Goal: Transaction & Acquisition: Purchase product/service

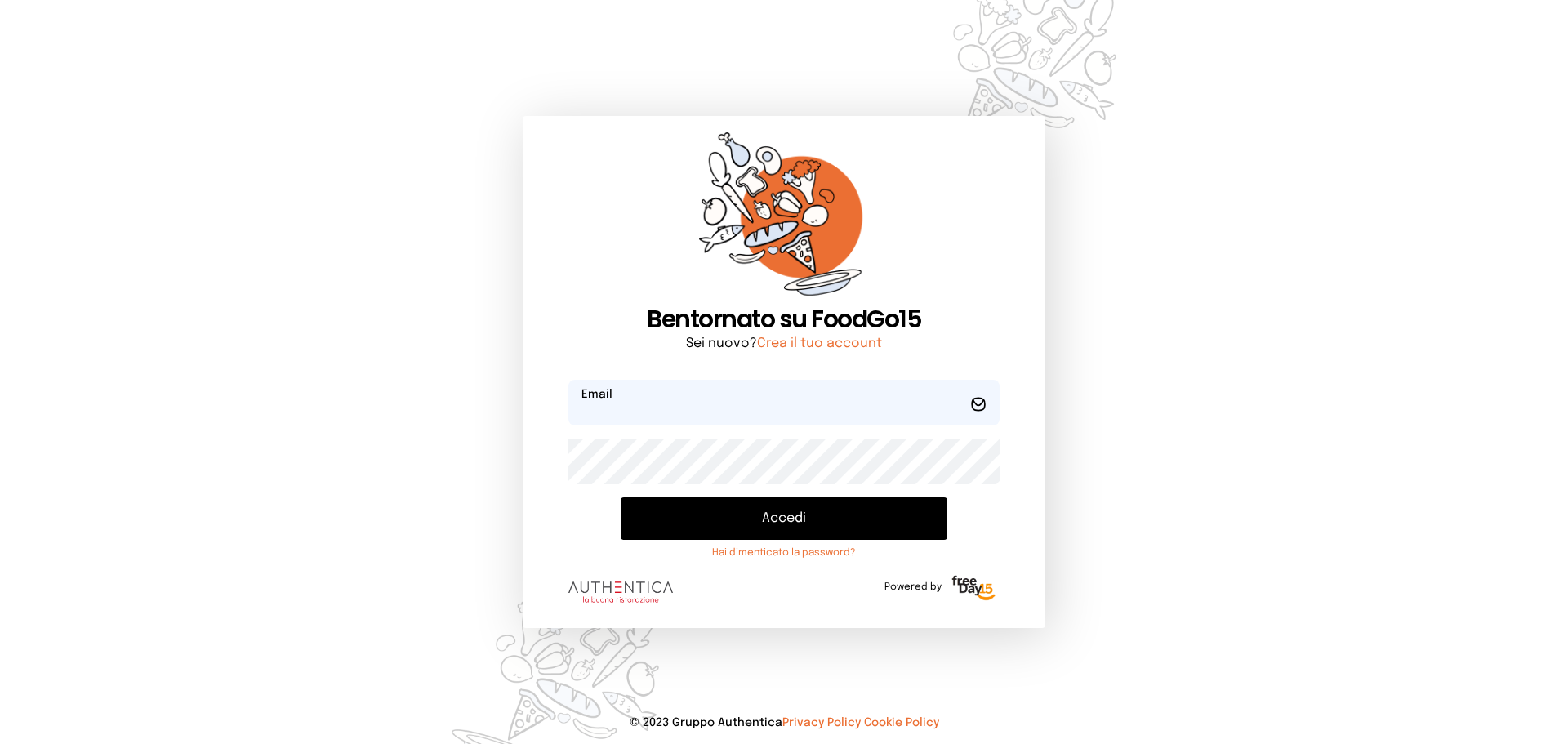
type input "**********"
click at [748, 510] on button "Accedi" at bounding box center [784, 518] width 327 height 43
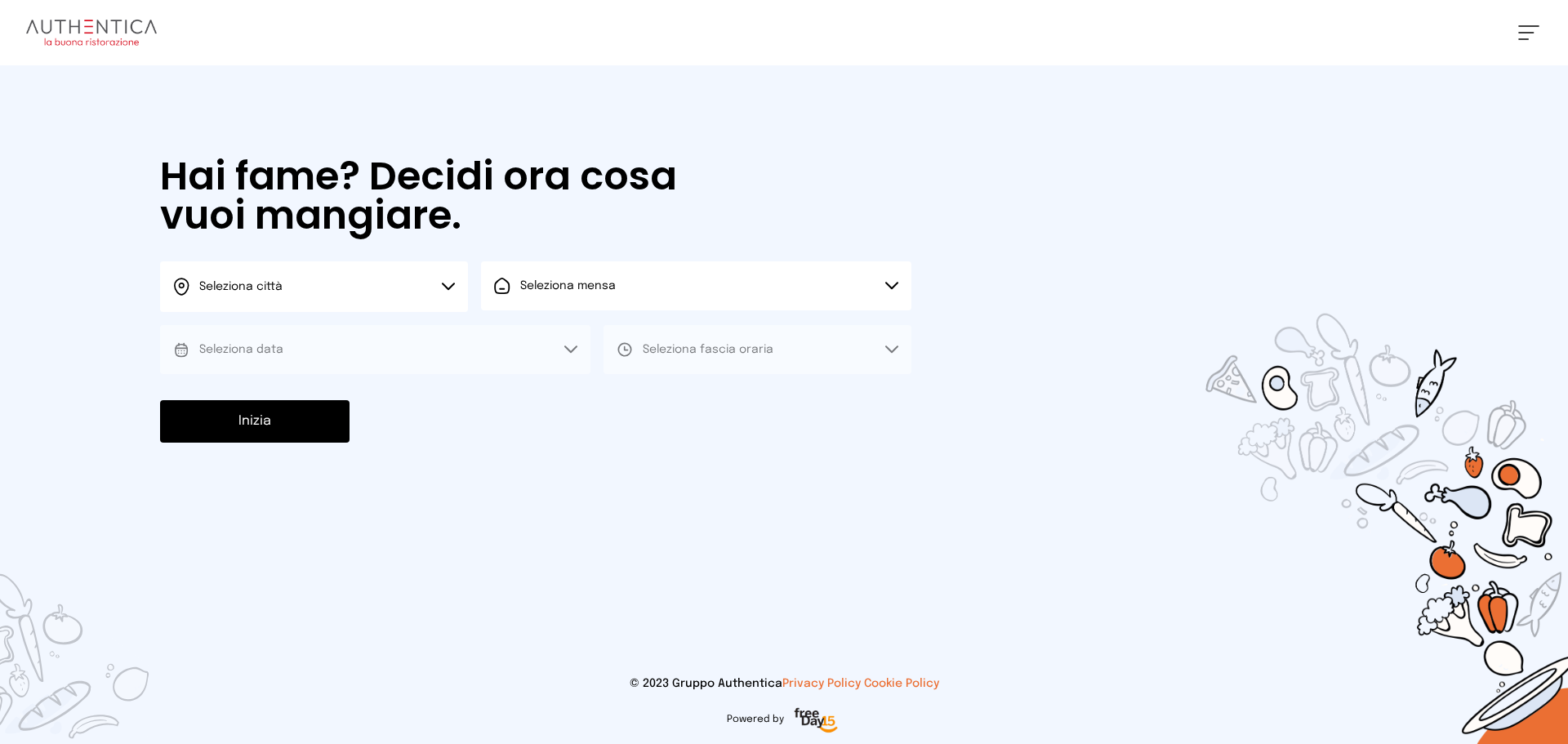
click at [377, 308] on button "Seleziona città" at bounding box center [314, 286] width 308 height 50
click at [376, 332] on li "Terni" at bounding box center [314, 334] width 308 height 44
click at [617, 283] on button "Seleziona mensa" at bounding box center [696, 286] width 430 height 49
click at [602, 330] on span "Mensa interna" at bounding box center [573, 331] width 105 height 16
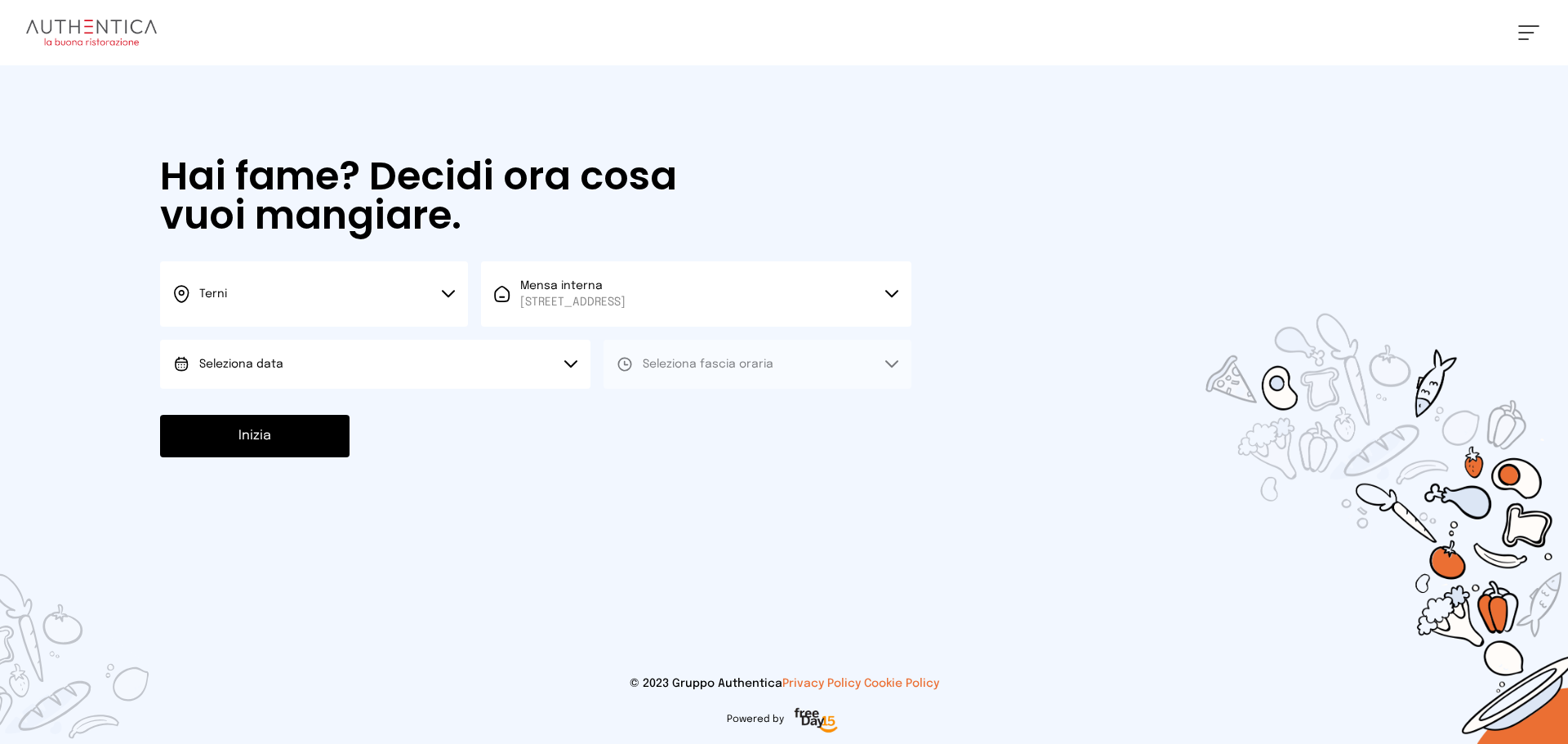
click at [325, 383] on button "Seleziona data" at bounding box center [374, 365] width 430 height 49
click at [317, 416] on li "[DATE], [DATE]" at bounding box center [374, 410] width 430 height 43
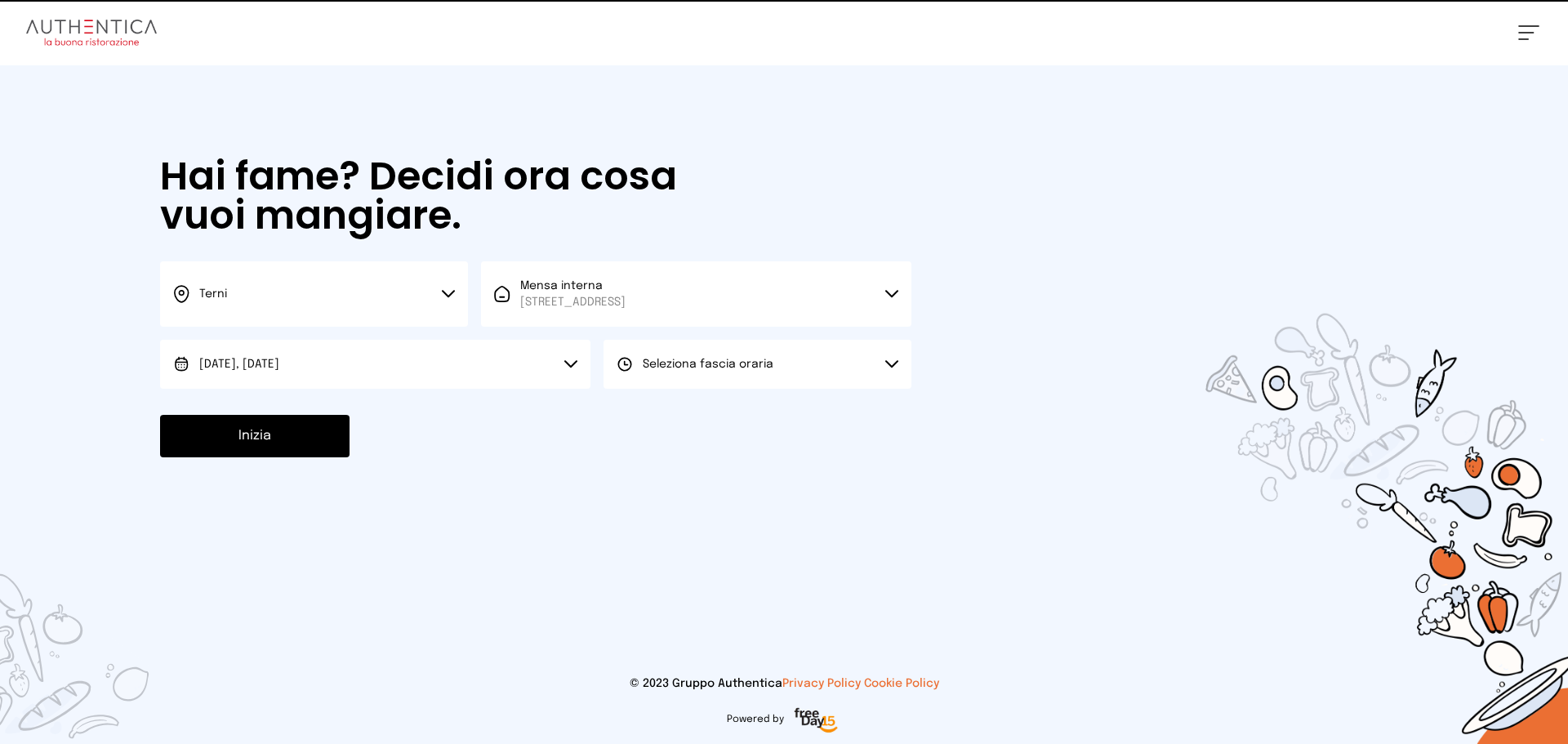
click at [629, 372] on button "Seleziona fascia oraria" at bounding box center [757, 365] width 308 height 49
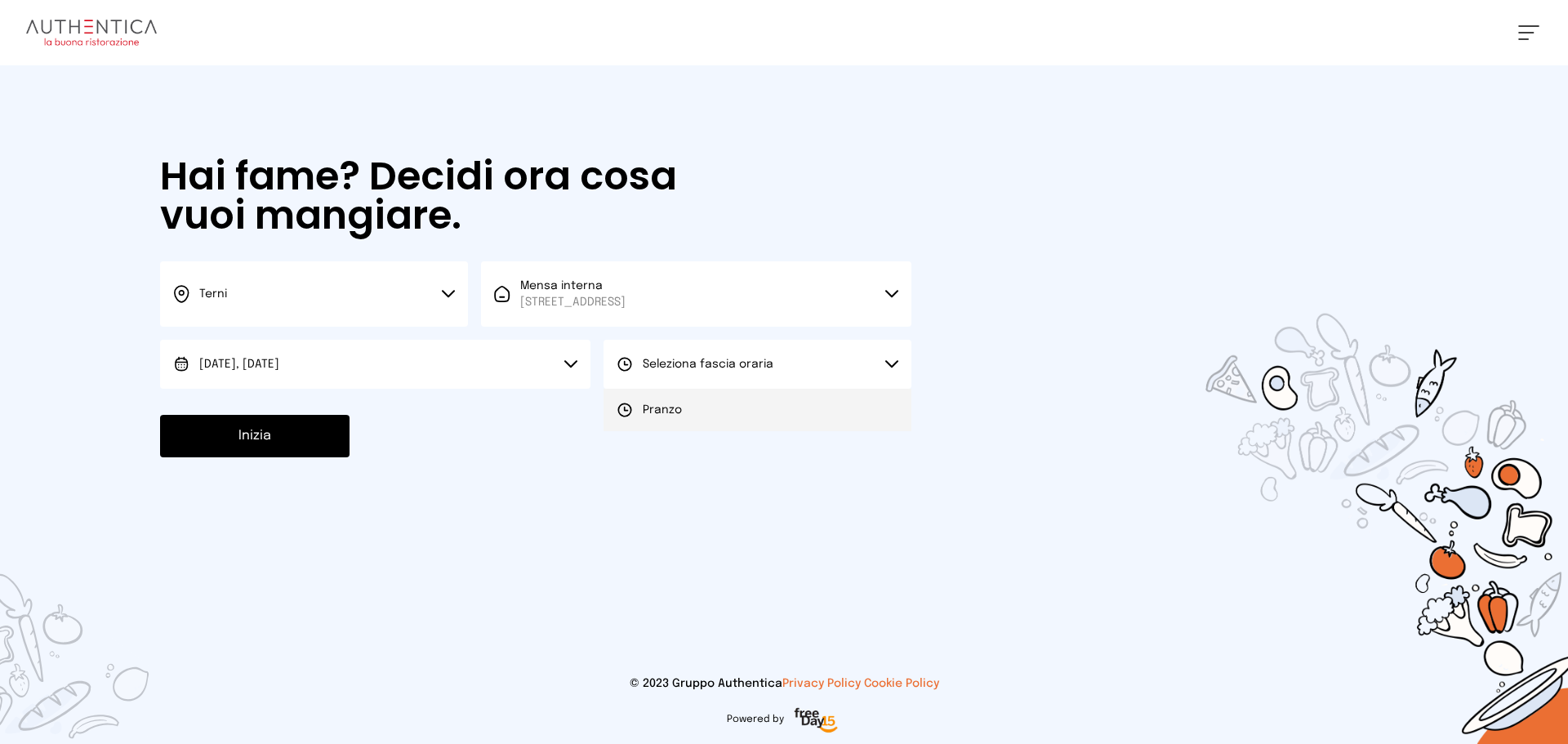
click at [660, 398] on li "Pranzo" at bounding box center [757, 410] width 308 height 43
click at [329, 430] on button "Inizia" at bounding box center [254, 436] width 189 height 43
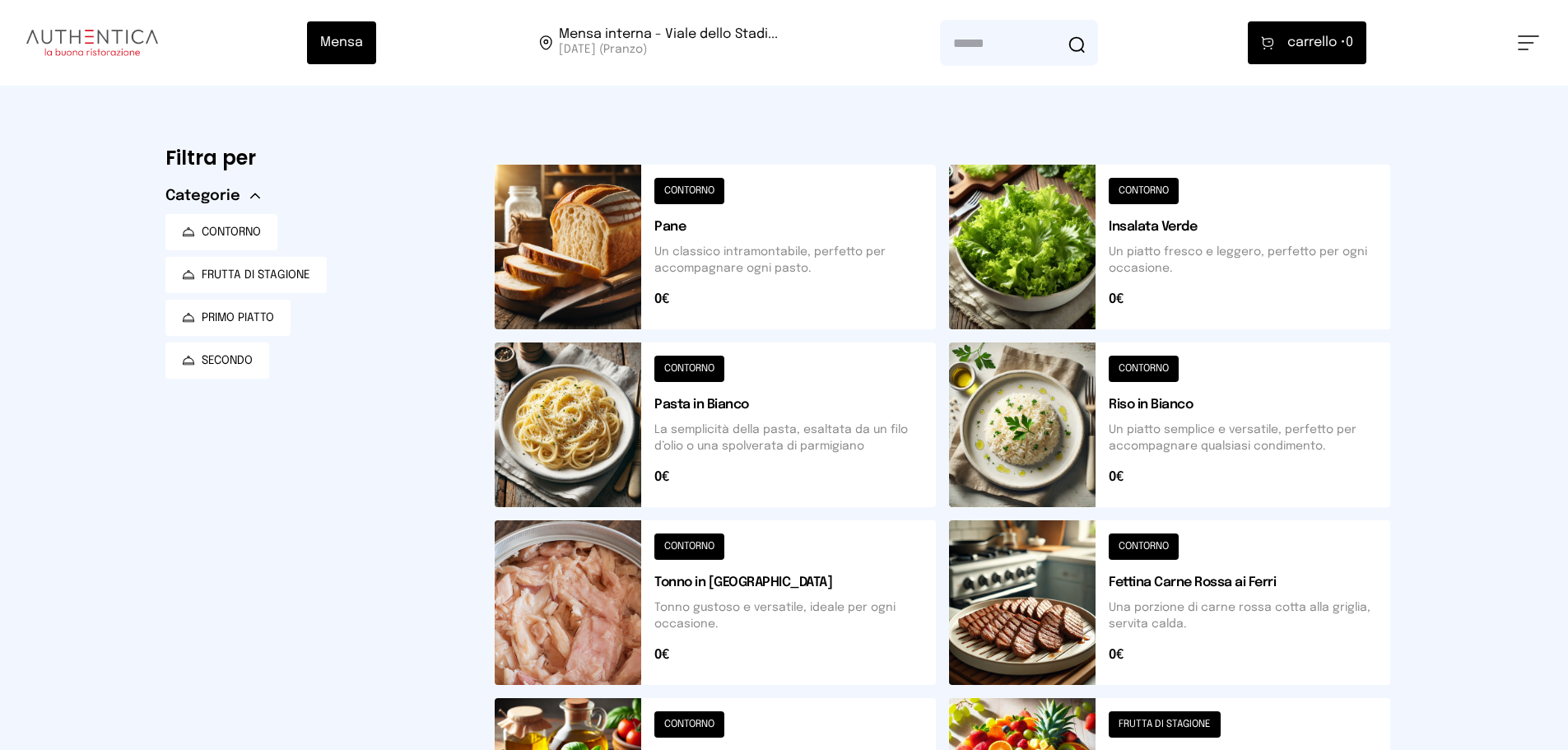
click at [574, 258] on button at bounding box center [716, 247] width 442 height 165
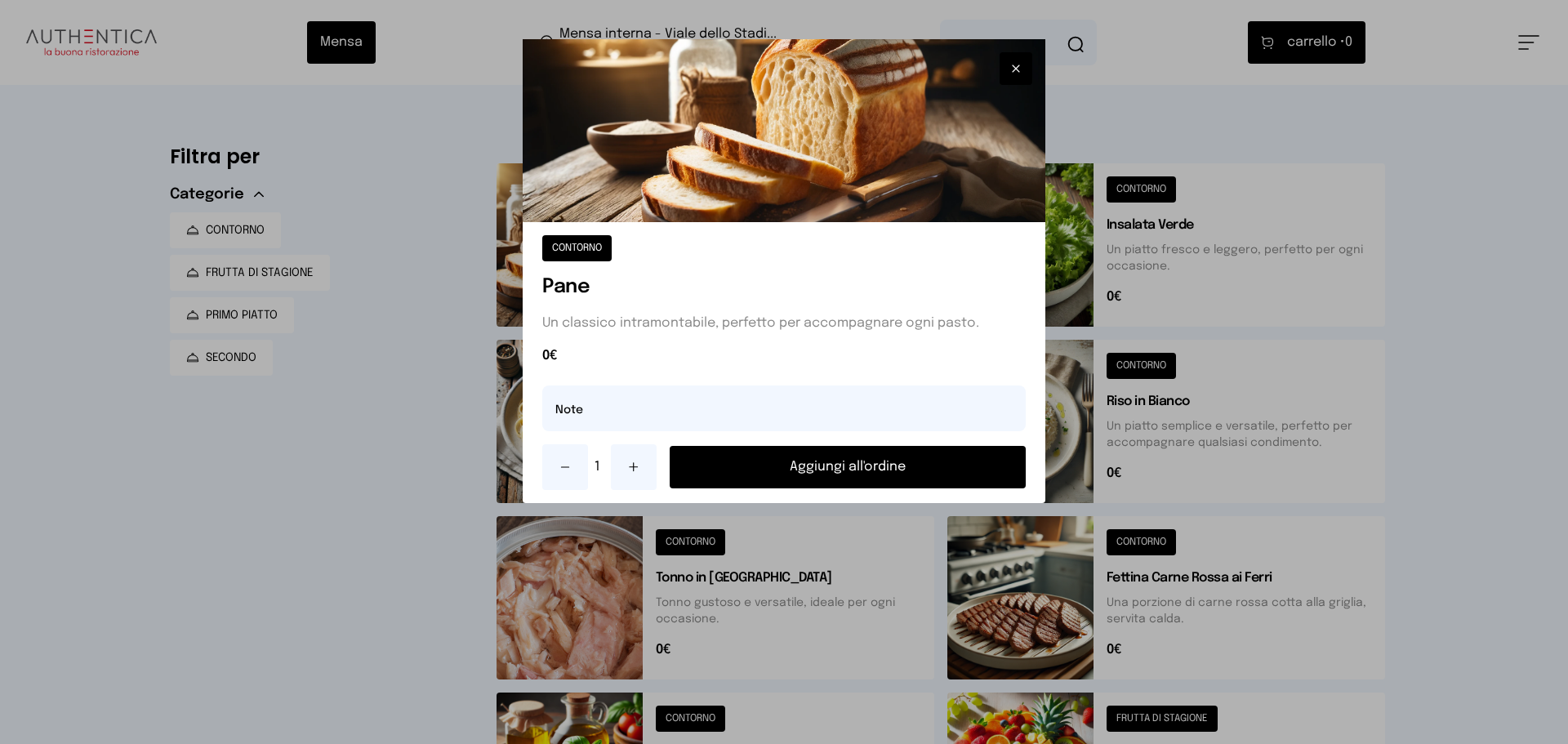
click at [797, 452] on button "Aggiungi all'ordine" at bounding box center [848, 467] width 356 height 43
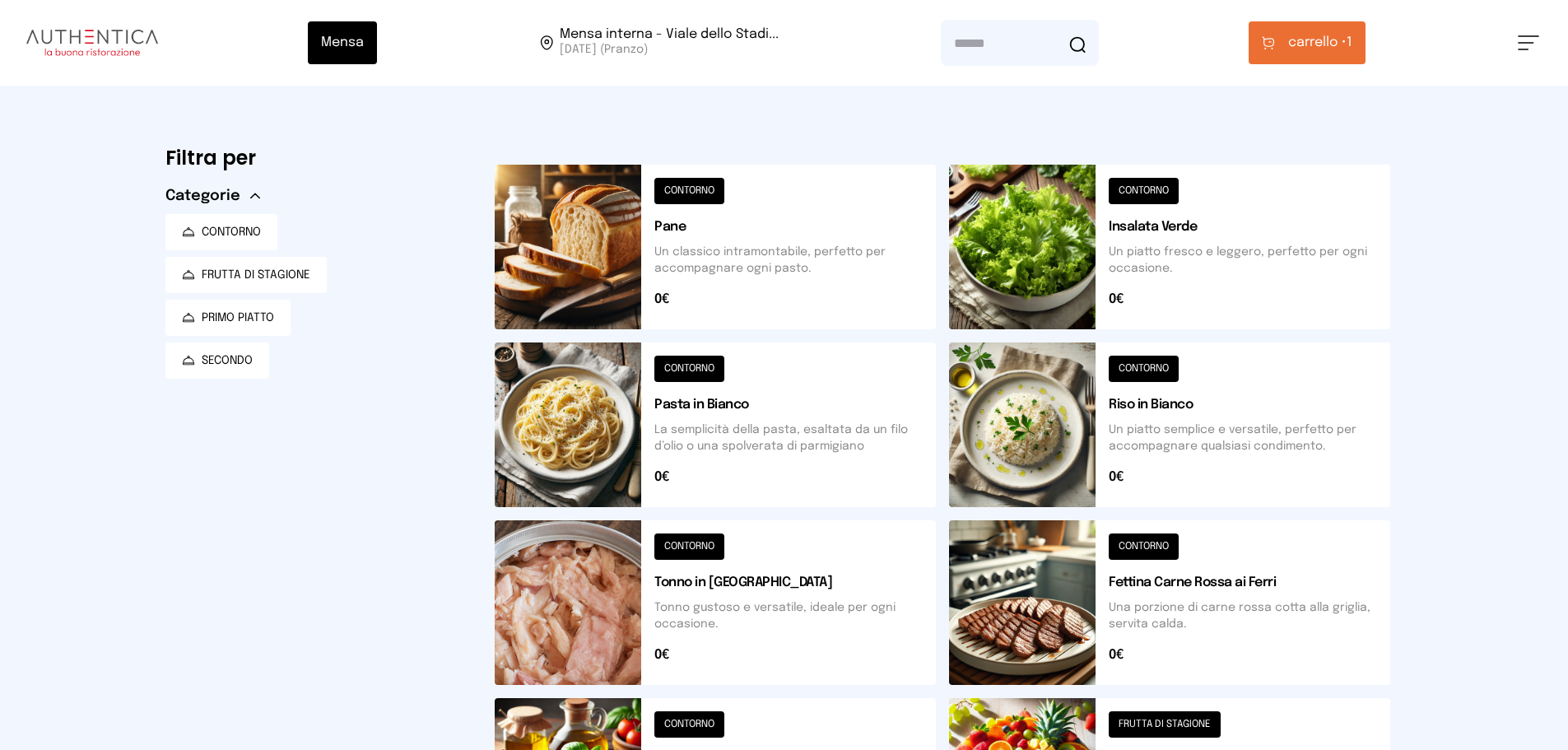
click at [606, 552] on button at bounding box center [716, 602] width 442 height 165
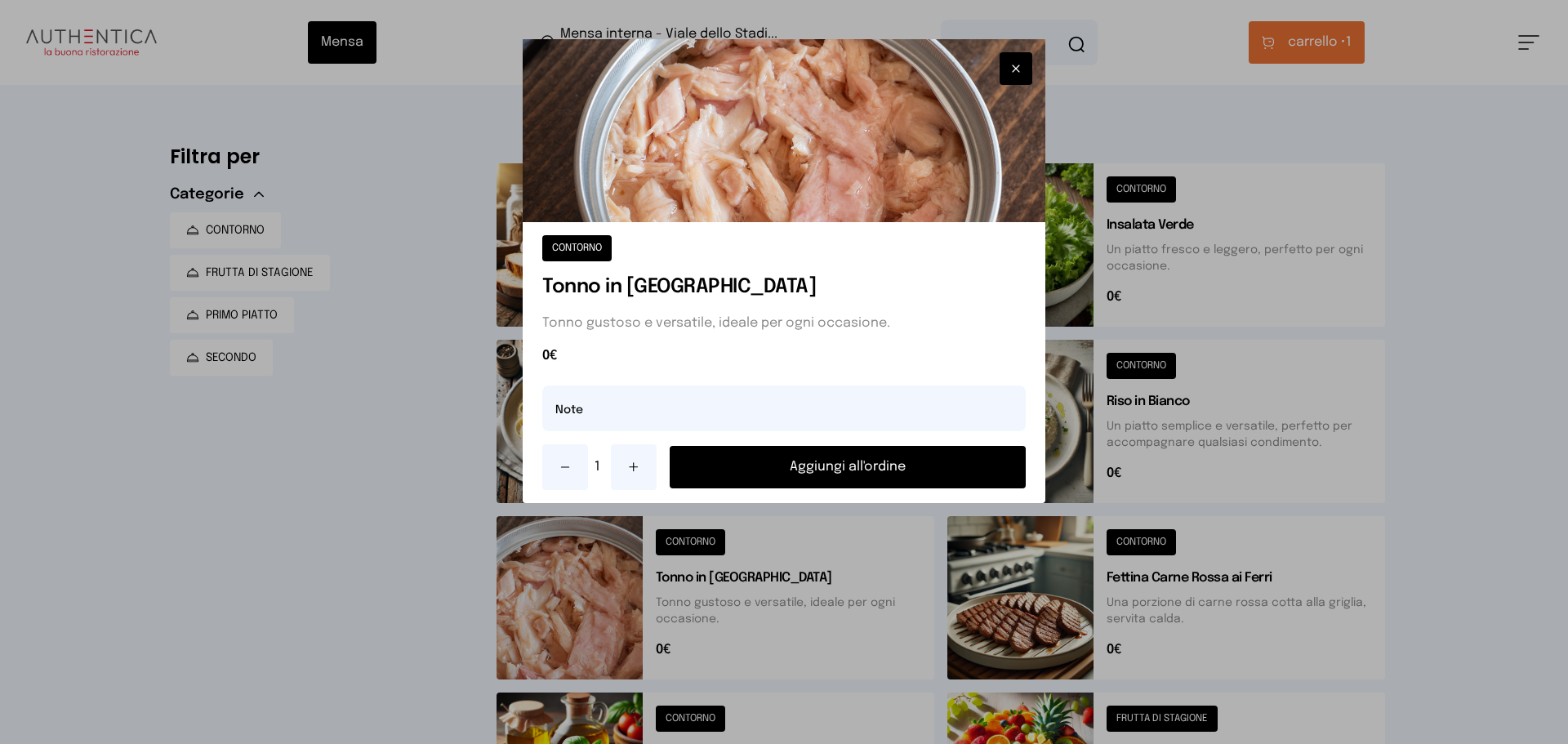
click at [867, 473] on button "Aggiungi all'ordine" at bounding box center [848, 467] width 356 height 43
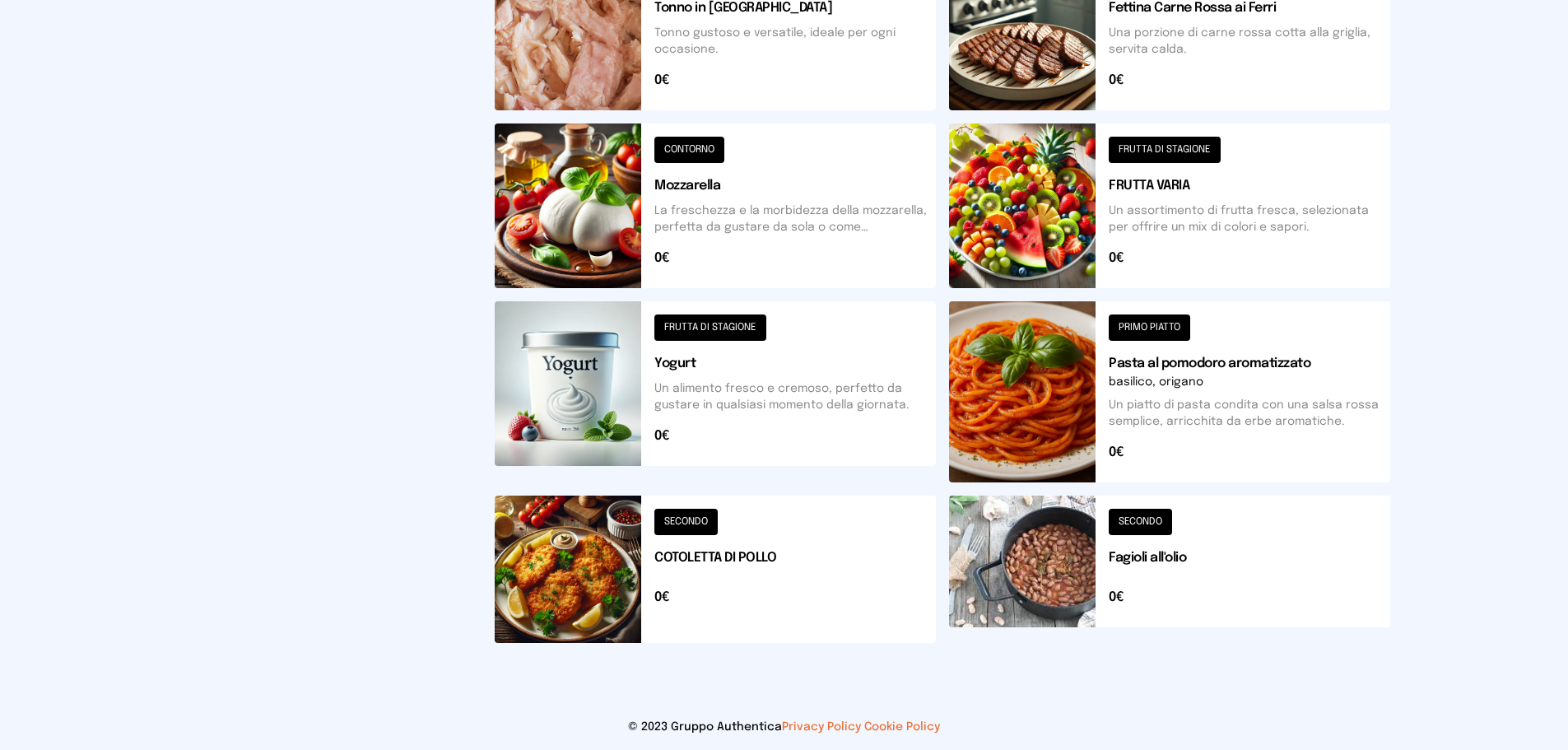
scroll to position [577, 0]
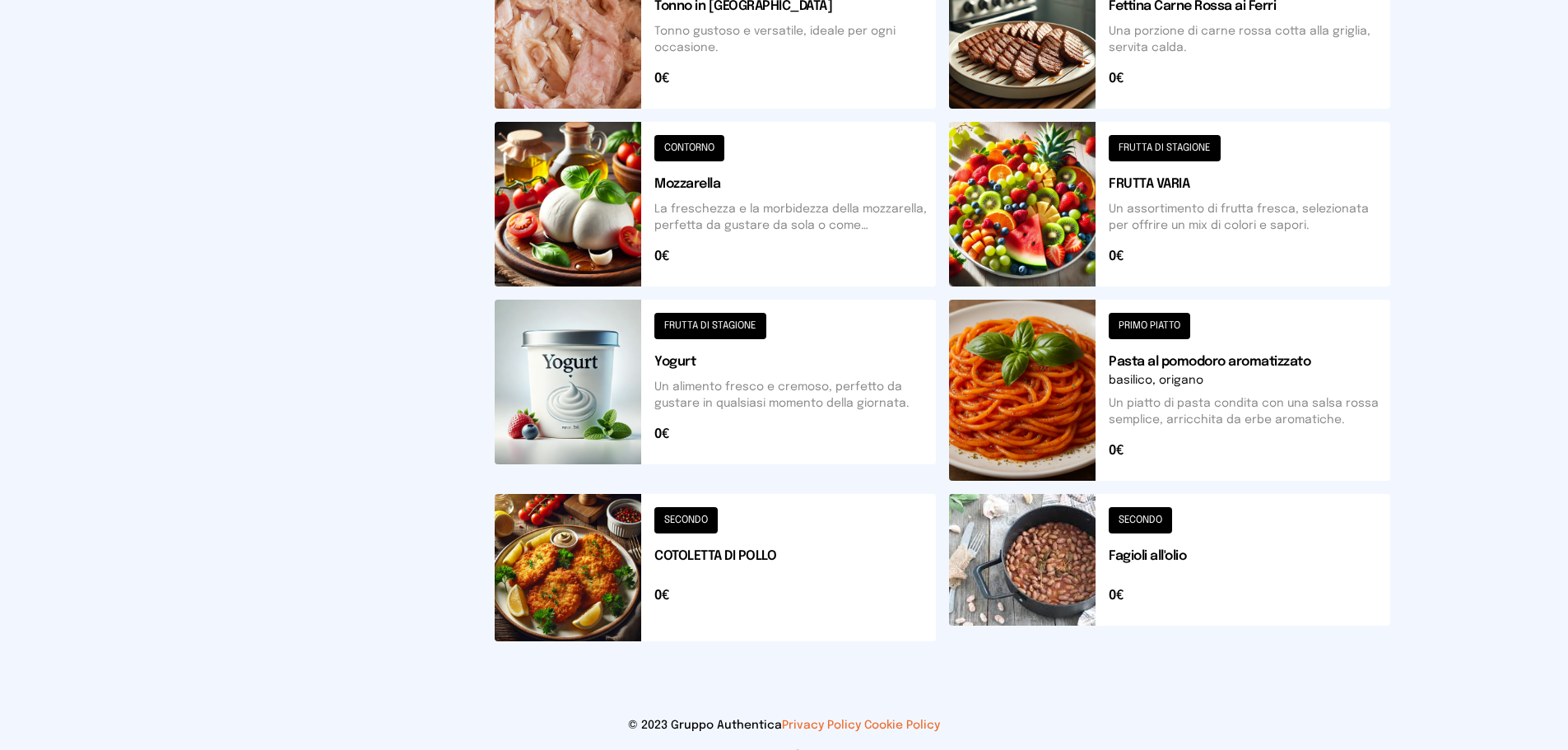
click at [593, 563] on button at bounding box center [716, 568] width 442 height 148
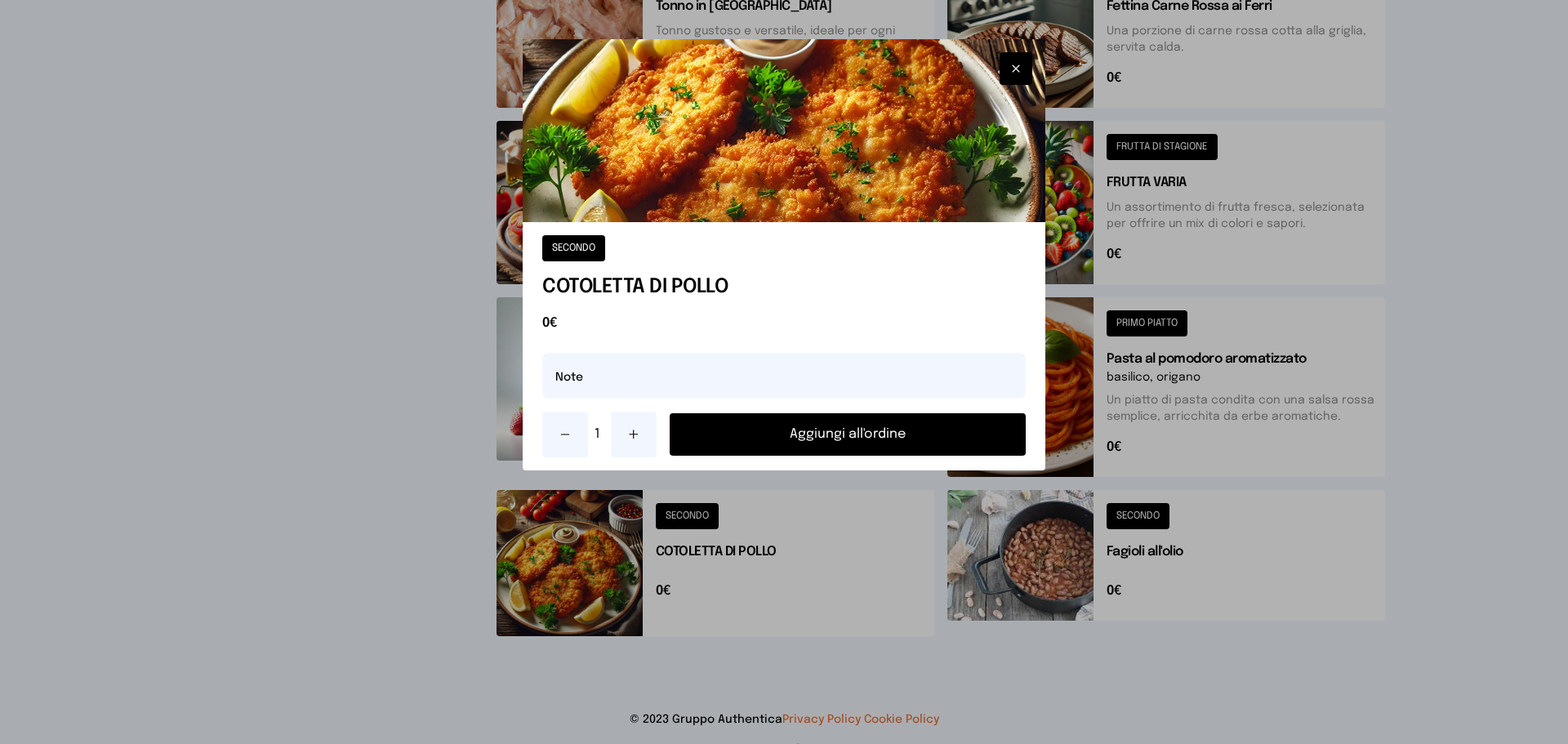
click at [753, 446] on button "Aggiungi all'ordine" at bounding box center [848, 434] width 356 height 43
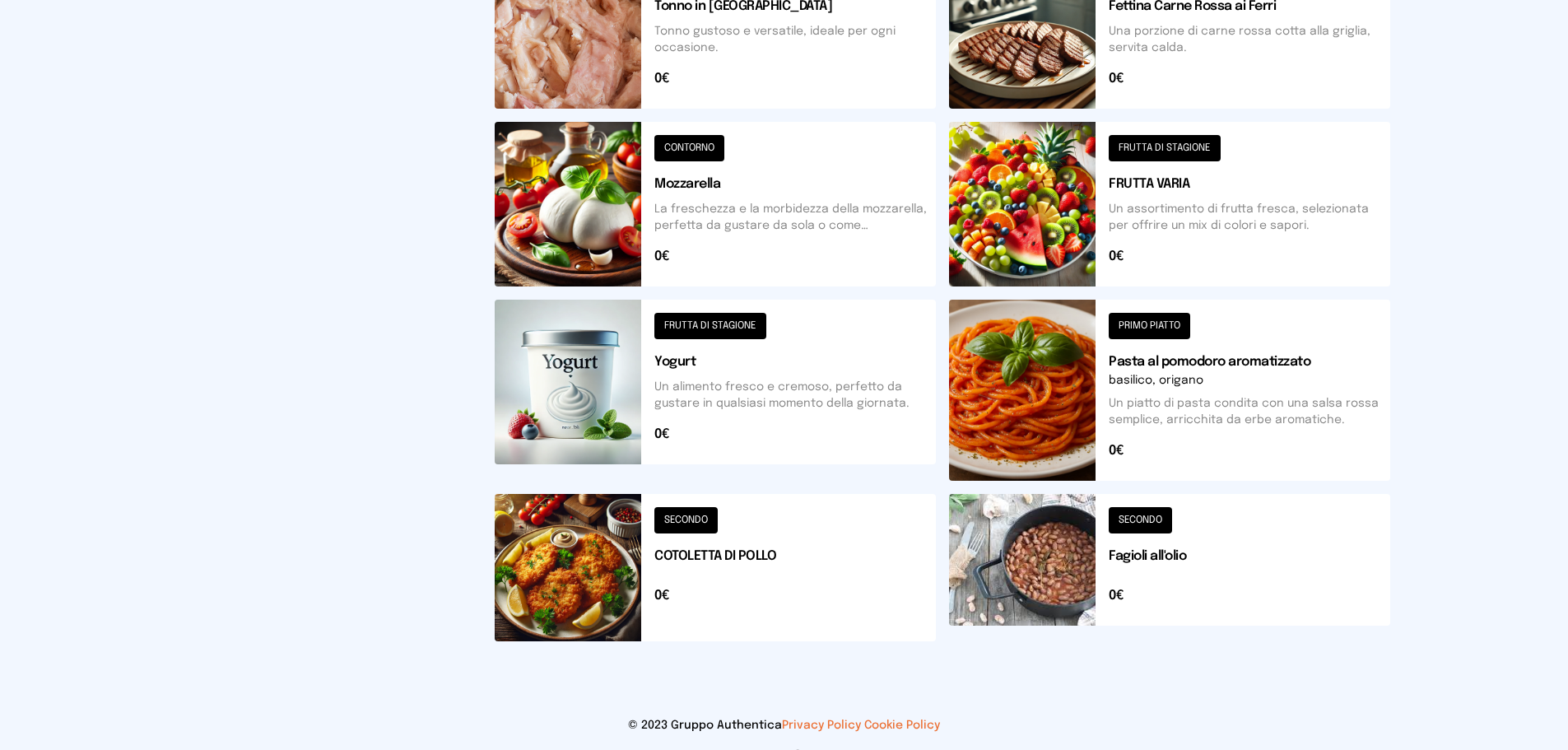
click at [989, 60] on button at bounding box center [1170, 27] width 442 height 165
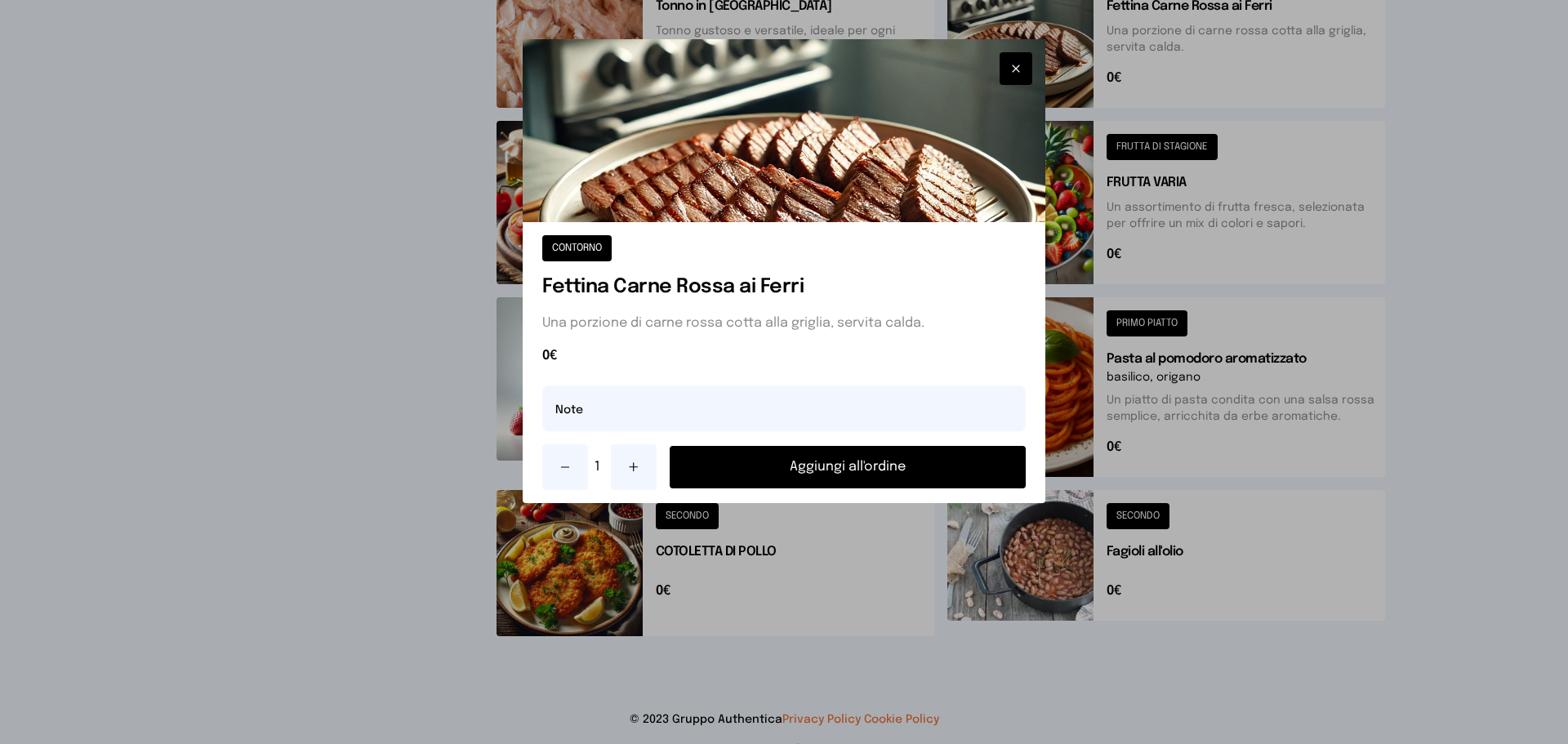
click at [801, 463] on button "Aggiungi all'ordine" at bounding box center [848, 467] width 356 height 43
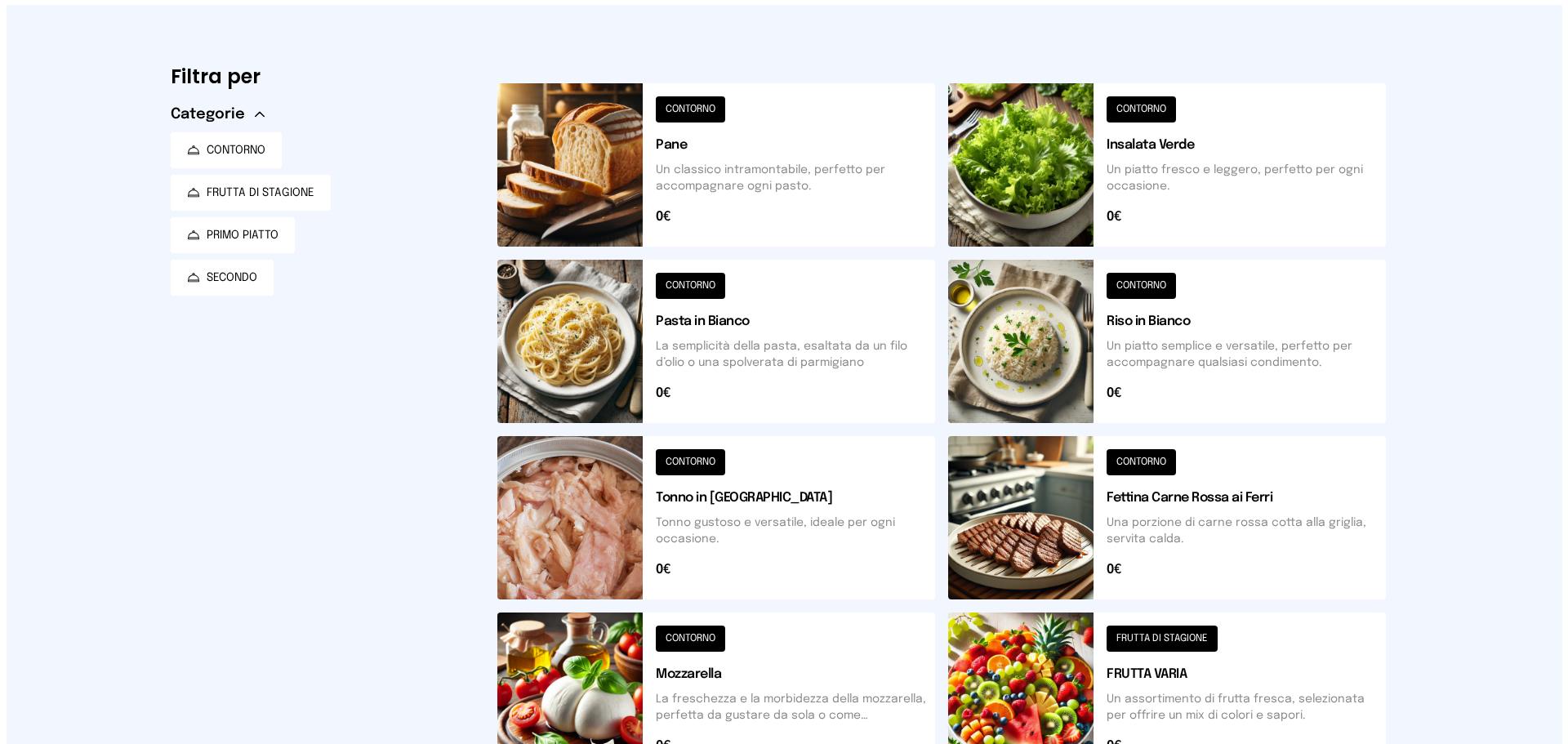
scroll to position [0, 0]
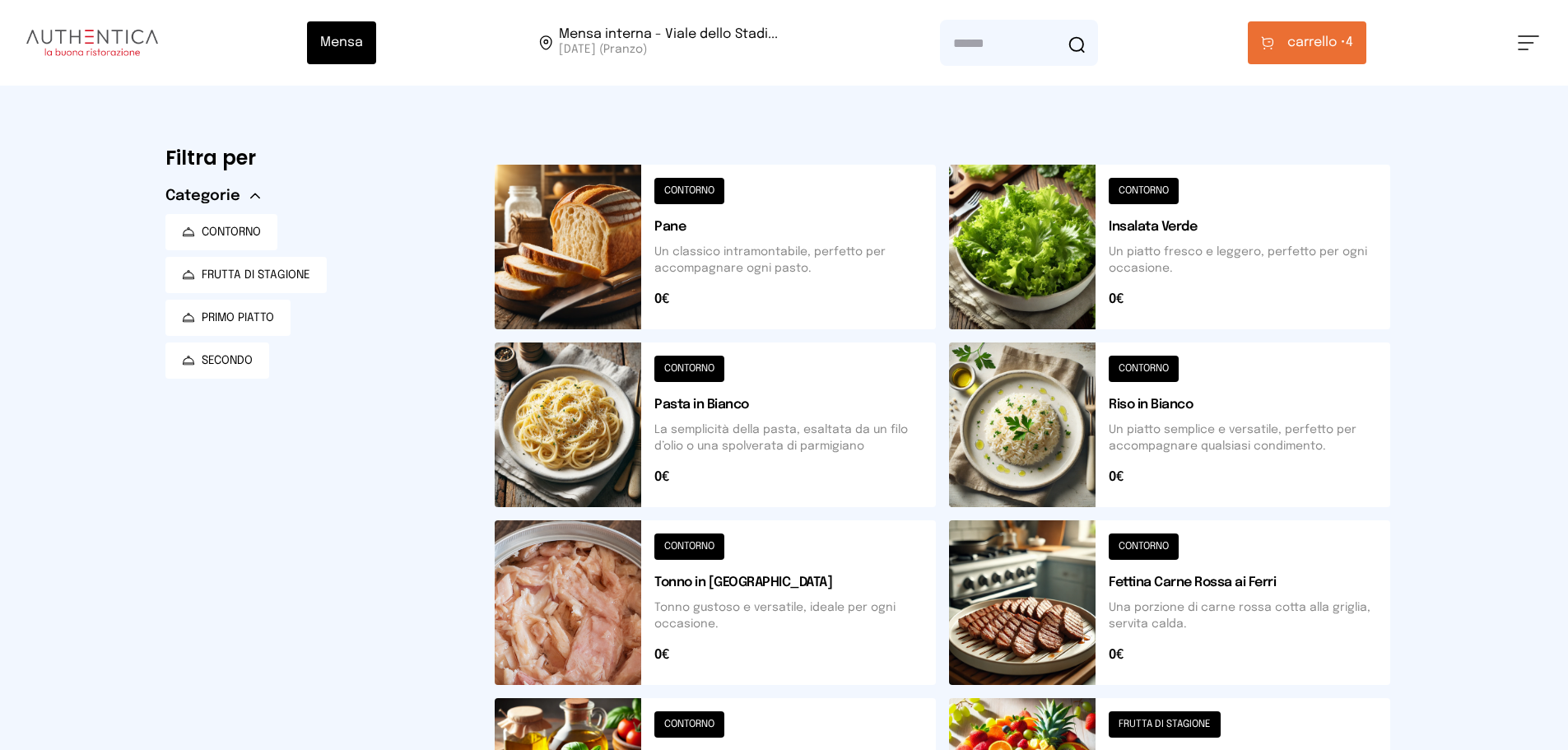
click at [1333, 50] on span "carrello •" at bounding box center [1316, 42] width 58 height 20
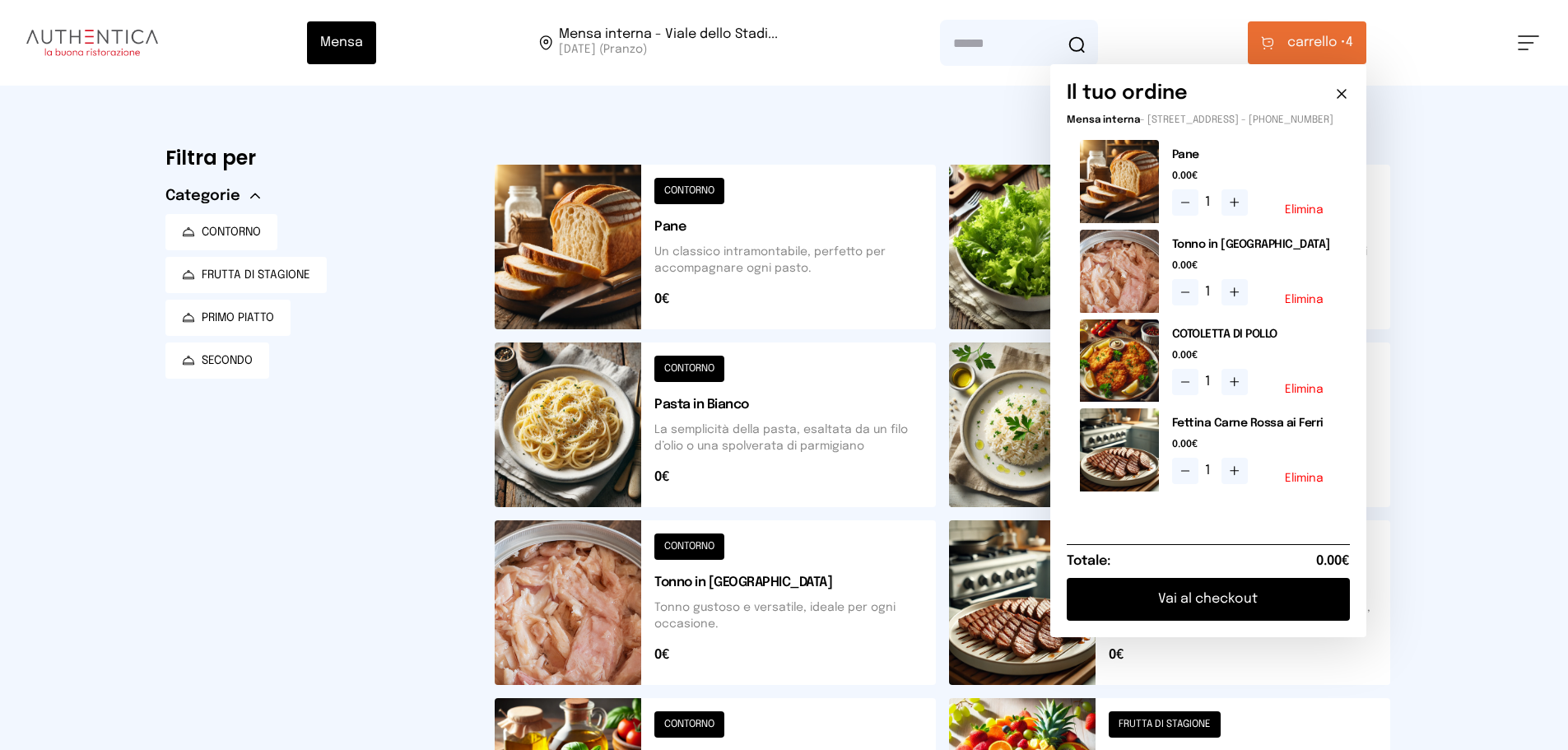
click at [1229, 621] on button "Vai al checkout" at bounding box center [1209, 599] width 284 height 43
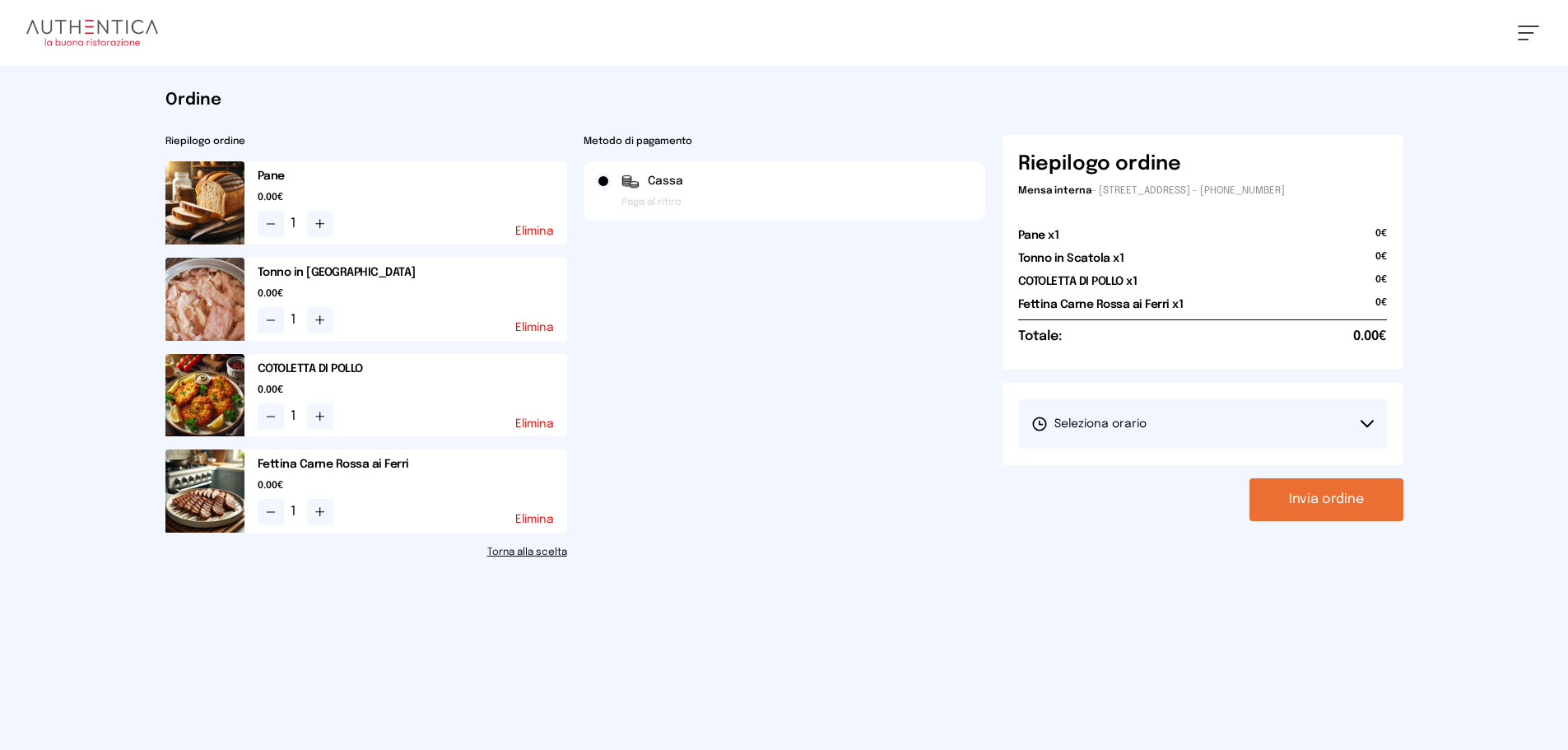
click at [1194, 421] on button "Seleziona orario" at bounding box center [1202, 424] width 369 height 50
click at [1136, 460] on li "1° Turno (13:00 - 15:00)" at bounding box center [1202, 469] width 369 height 43
click at [1286, 498] on button "Invia ordine" at bounding box center [1327, 499] width 154 height 43
